Goal: Task Accomplishment & Management: Use online tool/utility

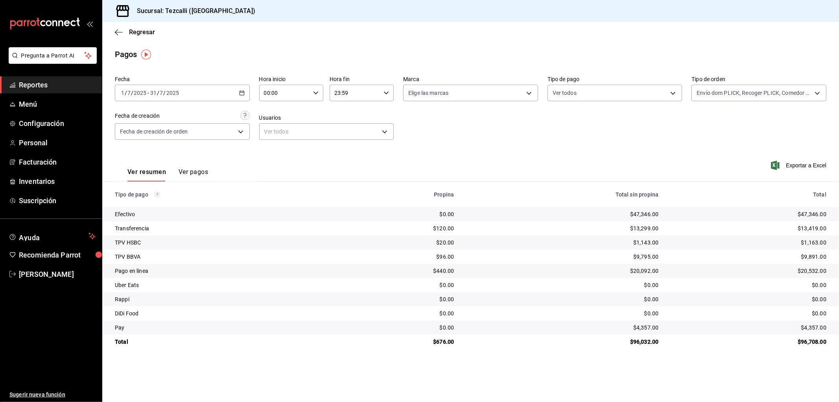
click at [75, 84] on span "Reportes" at bounding box center [57, 84] width 77 height 11
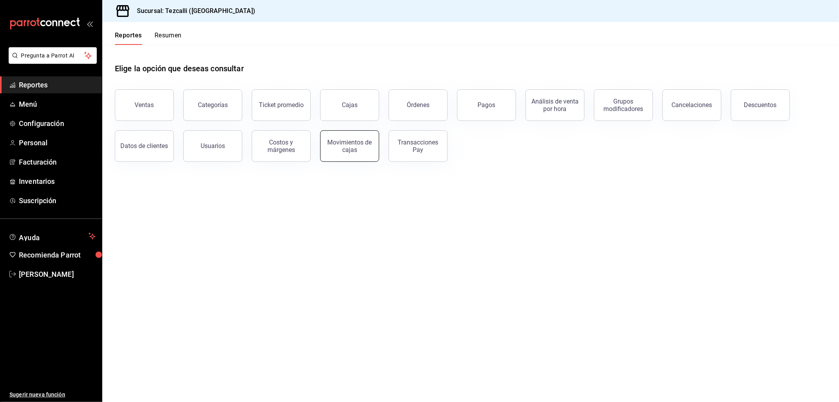
click at [353, 147] on div "Movimientos de cajas" at bounding box center [349, 146] width 49 height 15
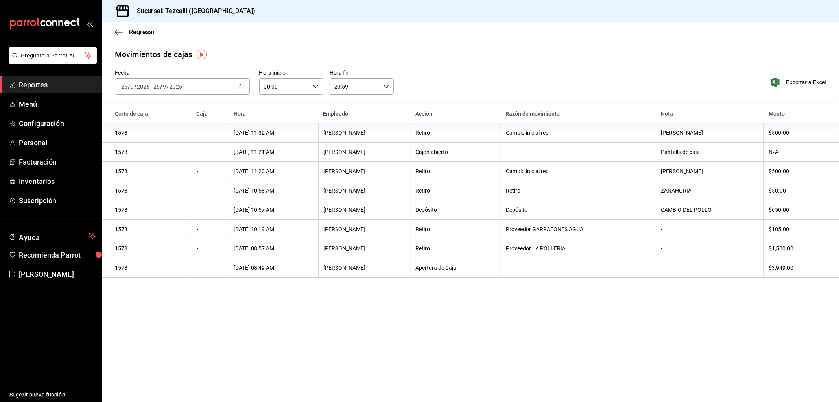
click at [217, 91] on div "[DATE] [DATE] - [DATE] [DATE]" at bounding box center [182, 86] width 135 height 17
click at [152, 199] on span "Rango de fechas" at bounding box center [152, 199] width 61 height 8
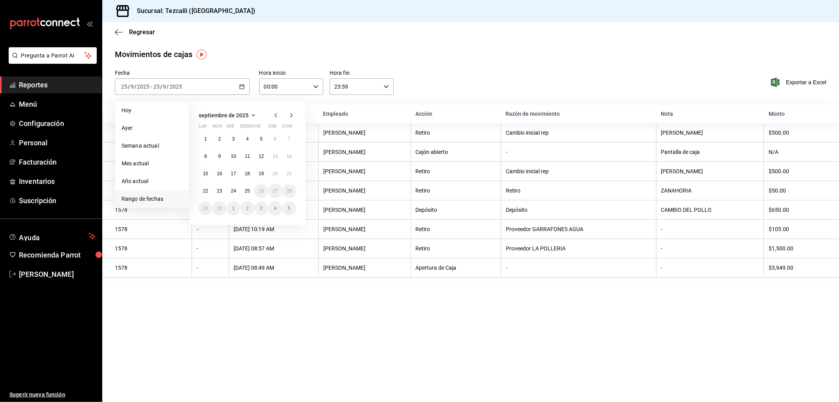
click at [279, 115] on icon "button" at bounding box center [275, 115] width 9 height 9
click at [222, 139] on button "1" at bounding box center [219, 142] width 14 height 14
click at [245, 209] on abbr "31" at bounding box center [247, 212] width 5 height 6
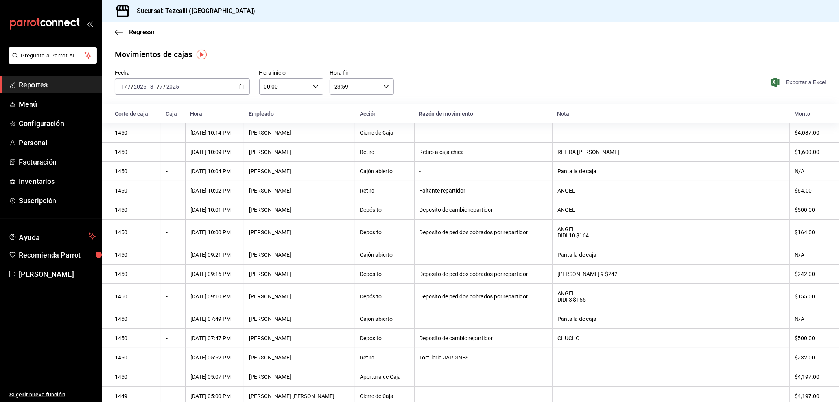
click at [788, 85] on span "Exportar a Excel" at bounding box center [800, 82] width 54 height 9
click at [116, 33] on icon "button" at bounding box center [119, 32] width 8 height 7
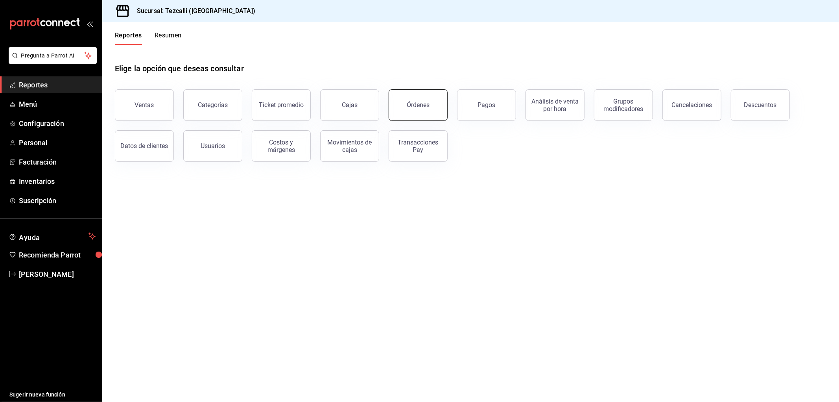
click at [419, 108] on div "Órdenes" at bounding box center [418, 104] width 23 height 7
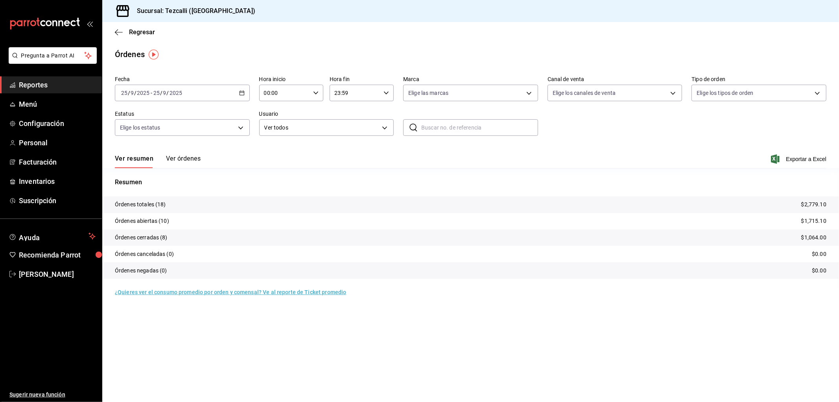
click at [177, 157] on button "Ver órdenes" at bounding box center [183, 161] width 35 height 13
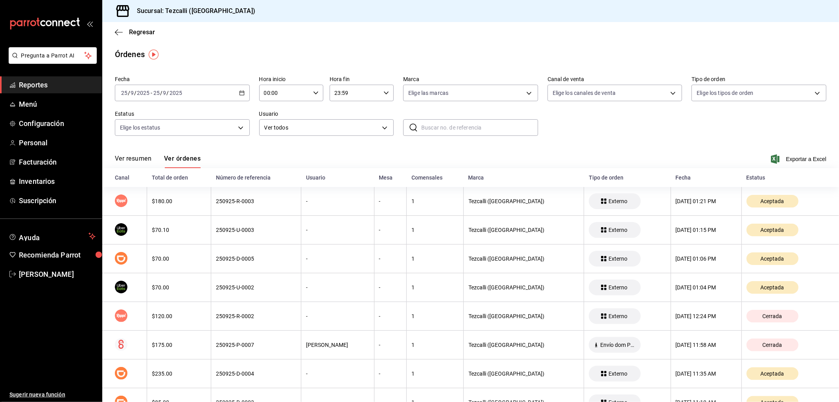
click at [136, 163] on button "Ver resumen" at bounding box center [133, 161] width 37 height 13
